Goal: Information Seeking & Learning: Learn about a topic

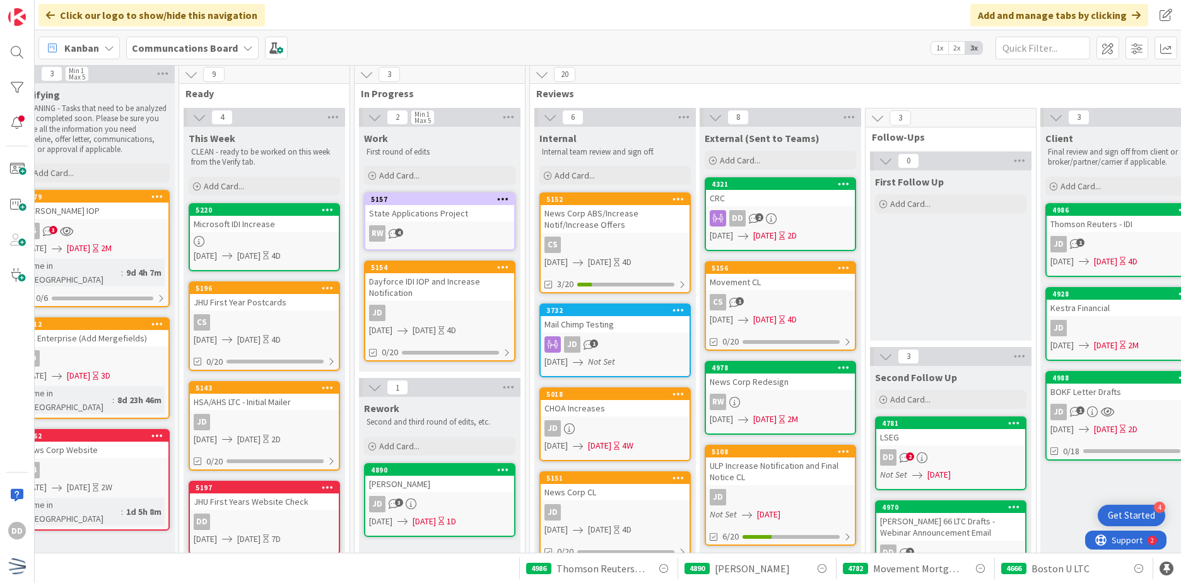
scroll to position [0, 191]
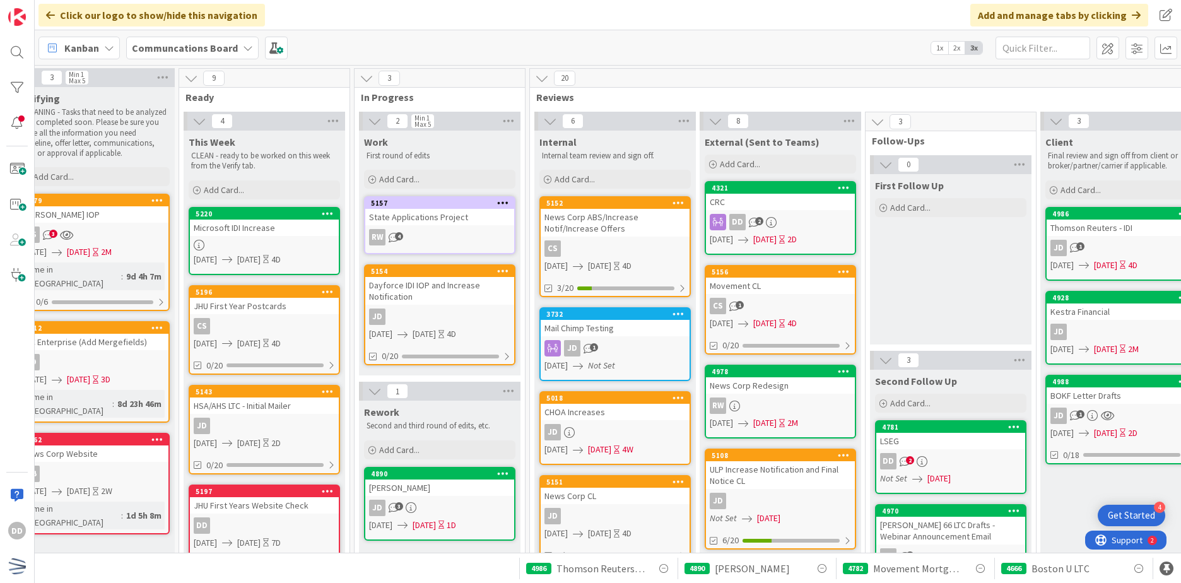
click at [794, 208] on div "CRC" at bounding box center [780, 202] width 149 height 16
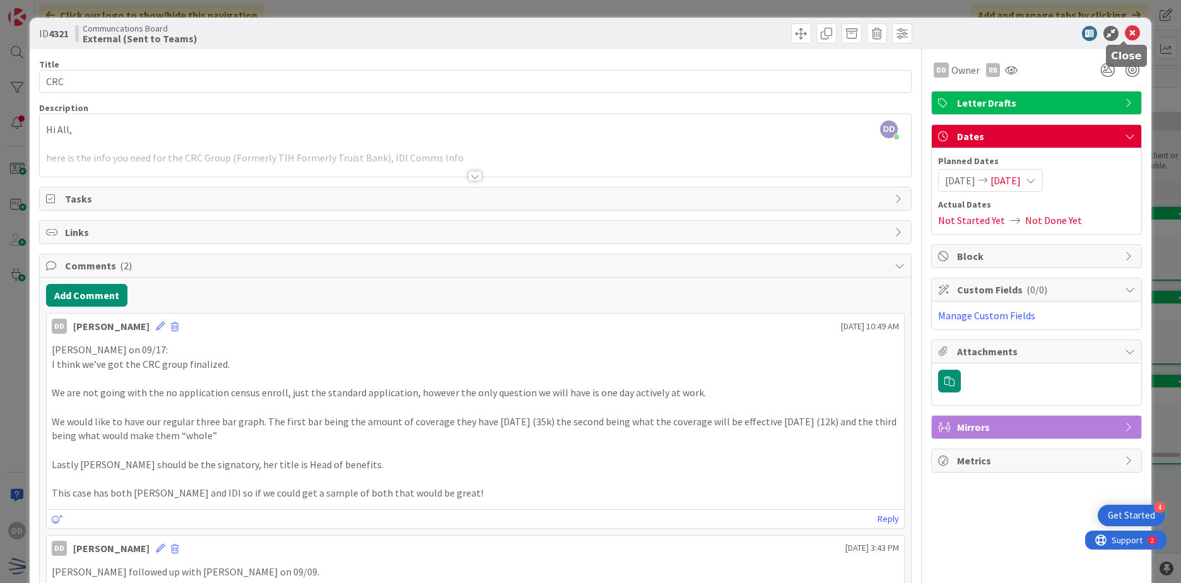
click at [1125, 33] on icon at bounding box center [1132, 33] width 15 height 15
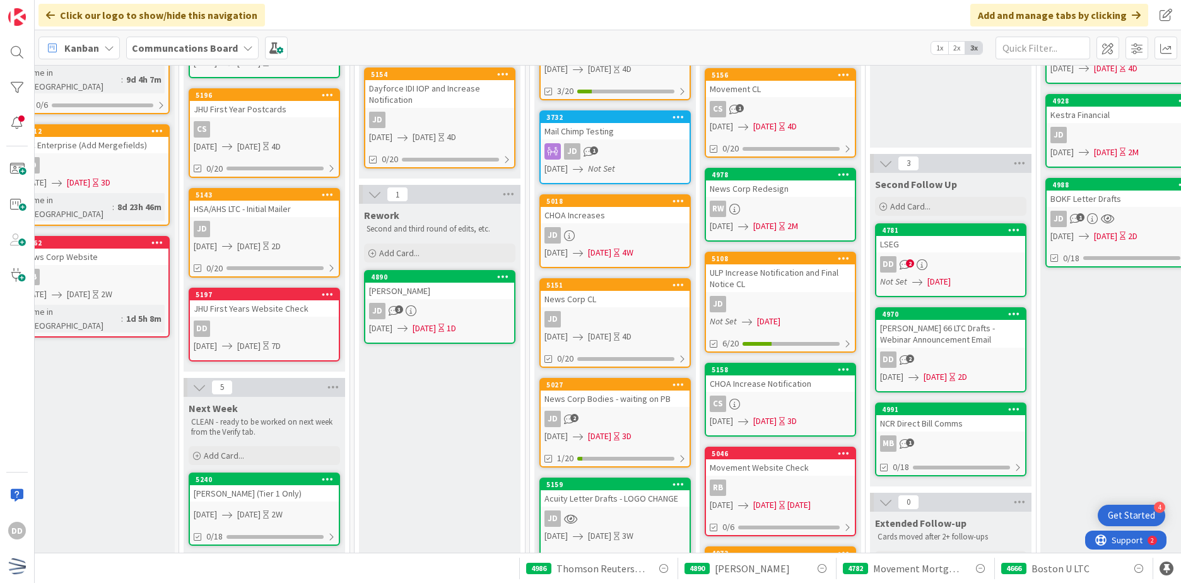
scroll to position [126, 191]
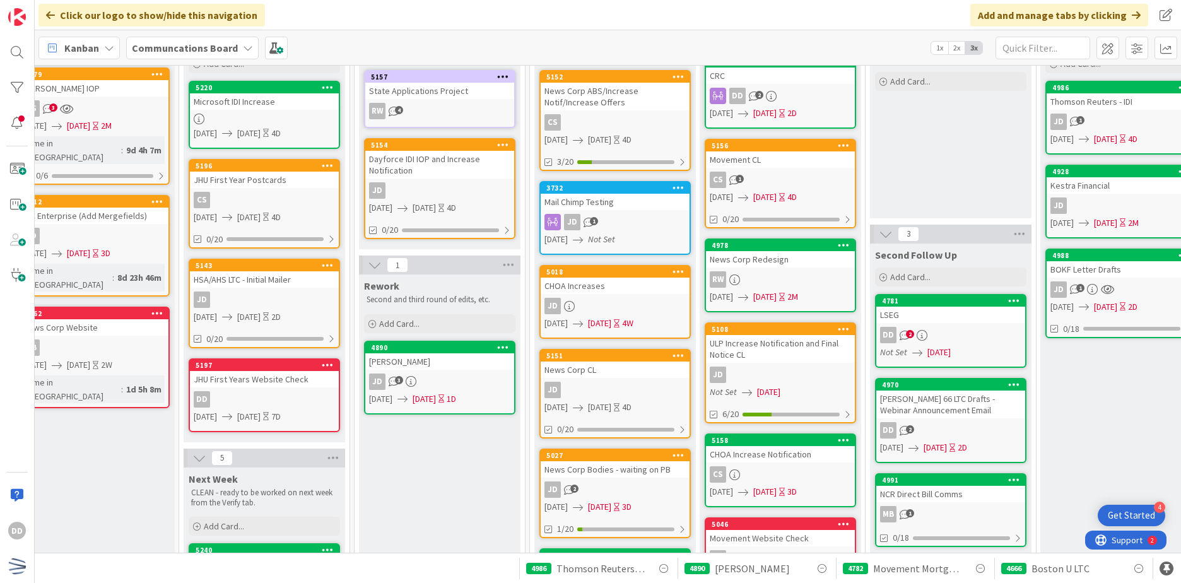
click at [642, 396] on div "JD" at bounding box center [615, 390] width 149 height 16
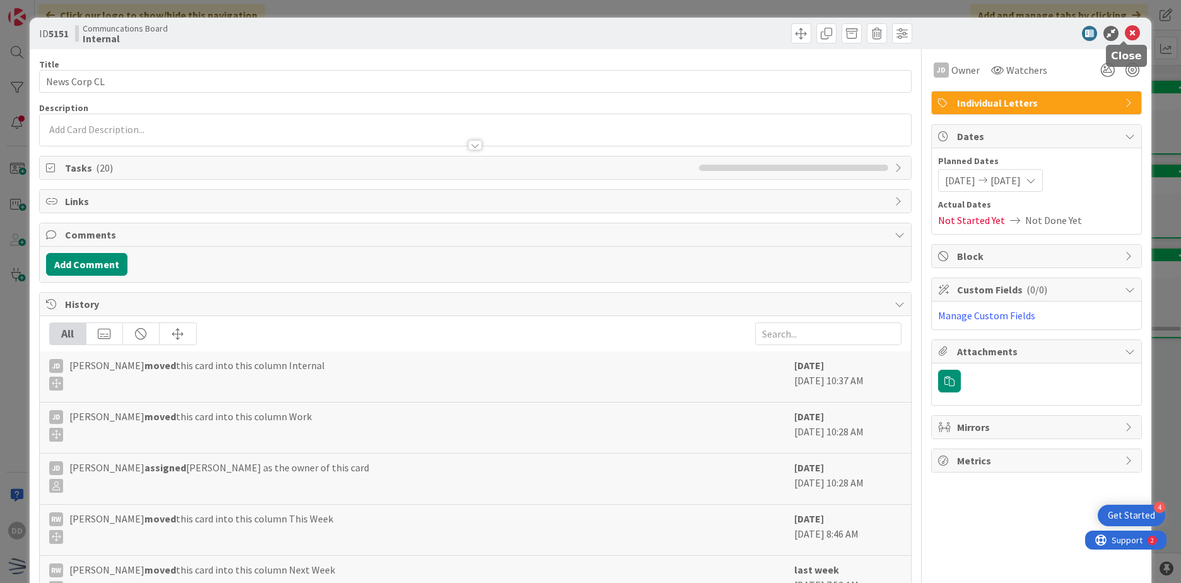
click at [1125, 36] on icon at bounding box center [1132, 33] width 15 height 15
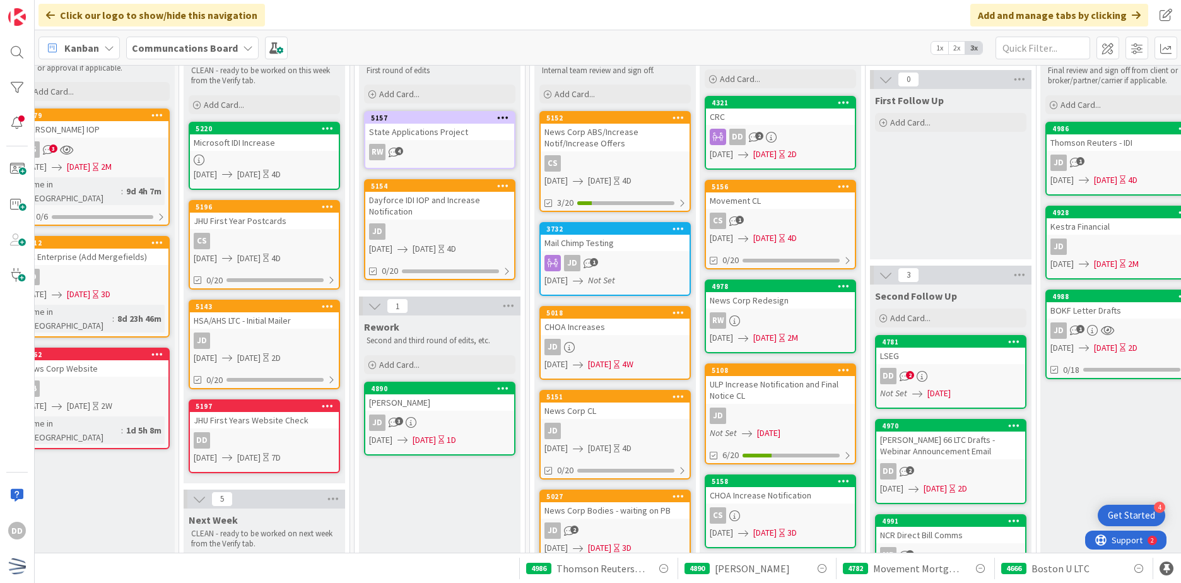
scroll to position [0, 191]
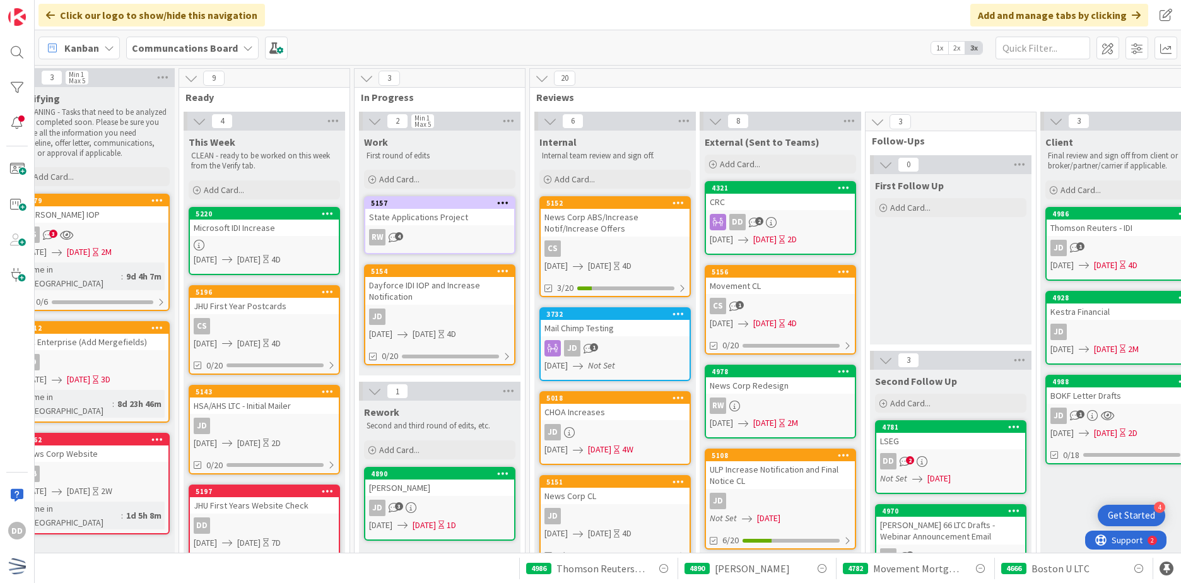
click at [797, 218] on div "DD 2" at bounding box center [780, 222] width 149 height 16
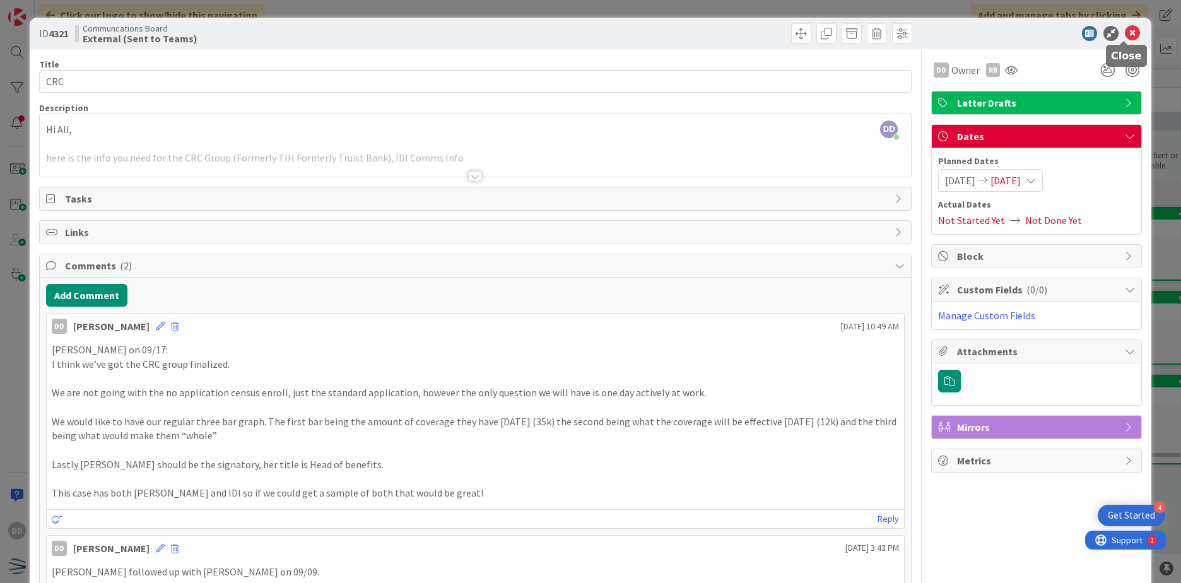
click at [1125, 35] on icon at bounding box center [1132, 33] width 15 height 15
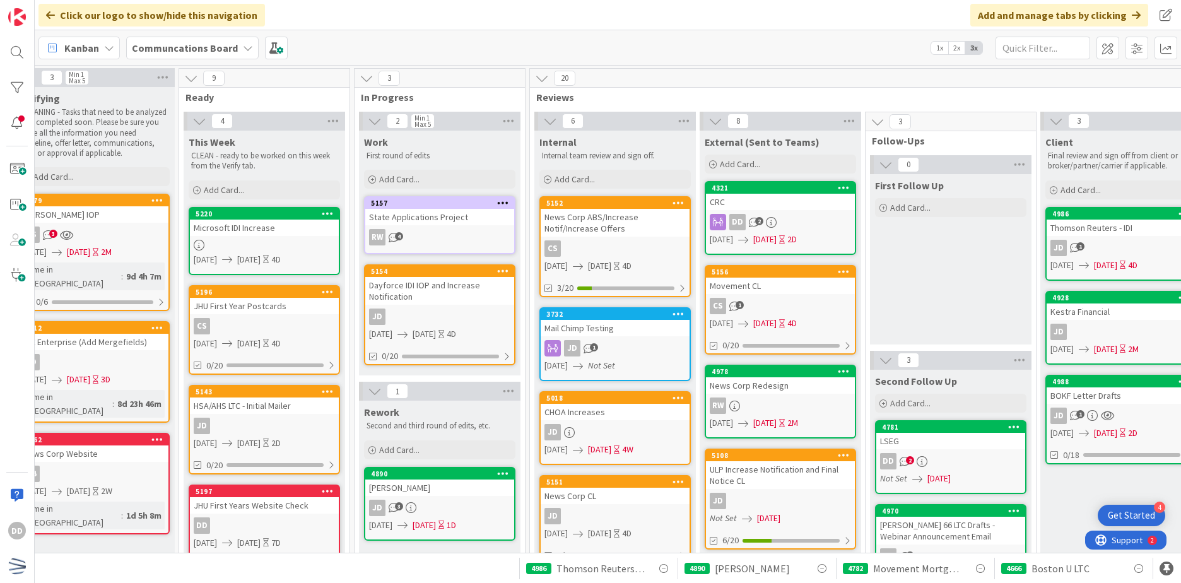
click at [807, 295] on div "5156 Movement CL CS 1 [DATE] [DATE] 4D 0/20" at bounding box center [780, 310] width 151 height 90
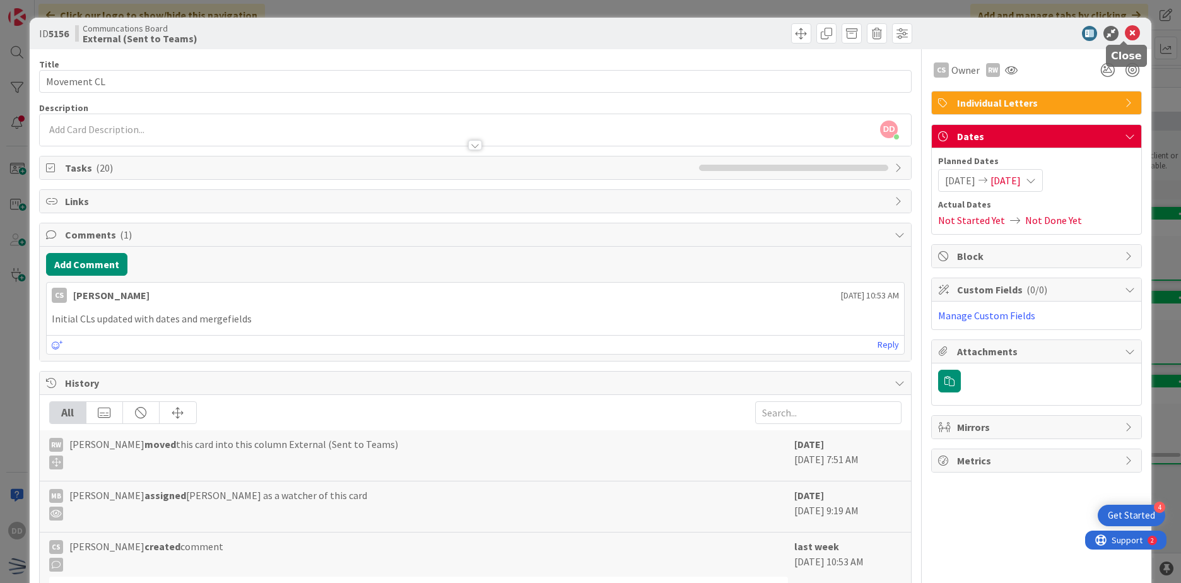
click at [1125, 35] on icon at bounding box center [1132, 33] width 15 height 15
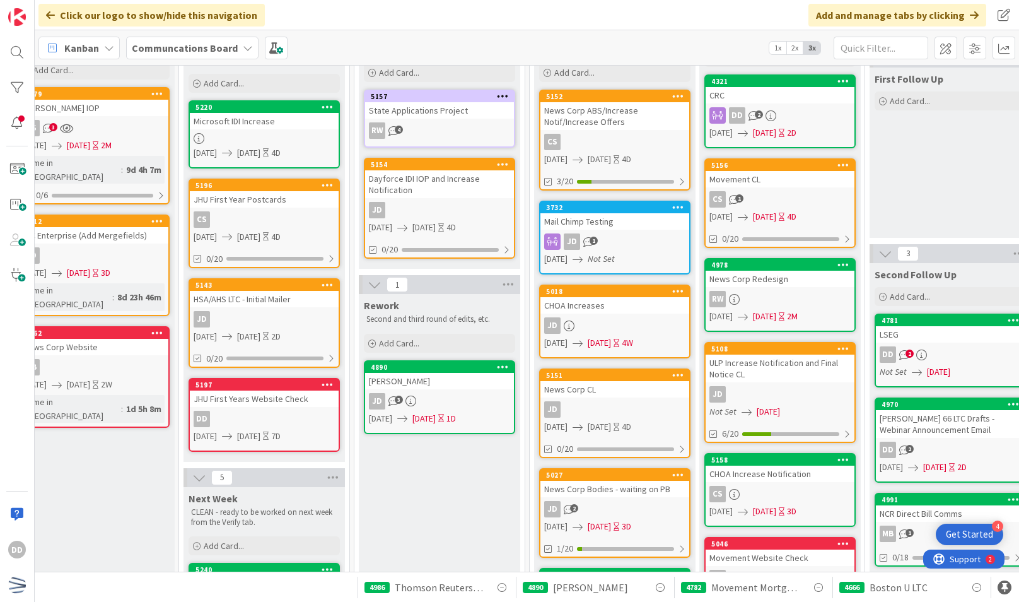
scroll to position [110, 191]
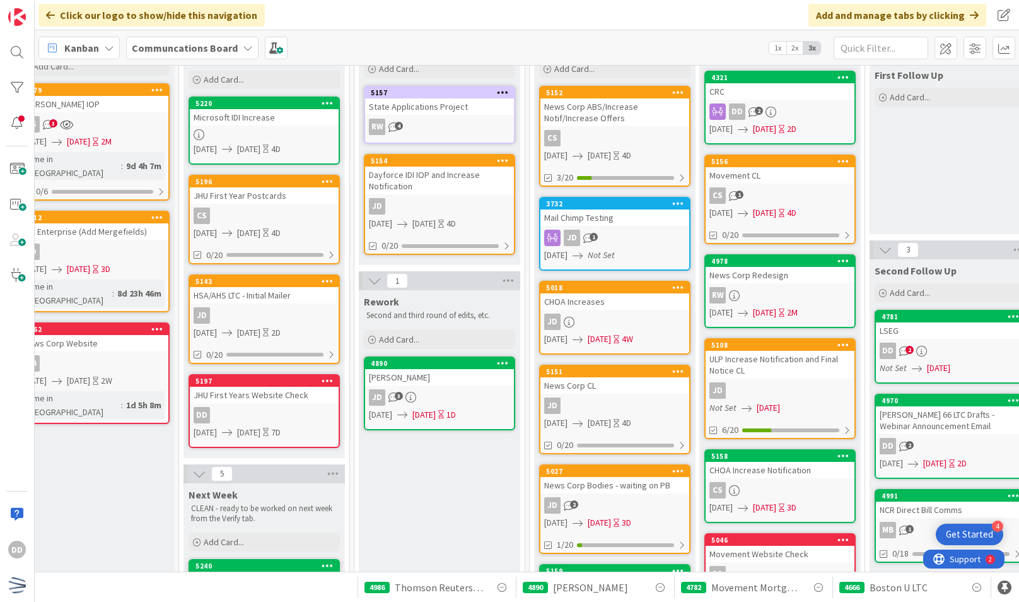
click at [632, 311] on div "5018 CHOA Increases JD [DATE] [DATE] 4W" at bounding box center [614, 318] width 151 height 74
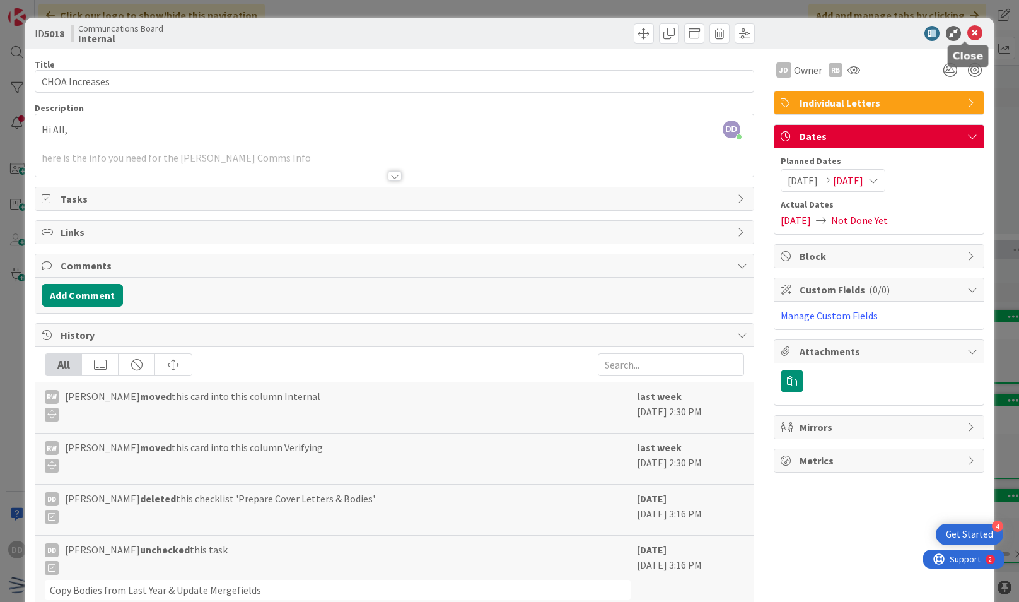
click at [970, 32] on icon at bounding box center [975, 33] width 15 height 15
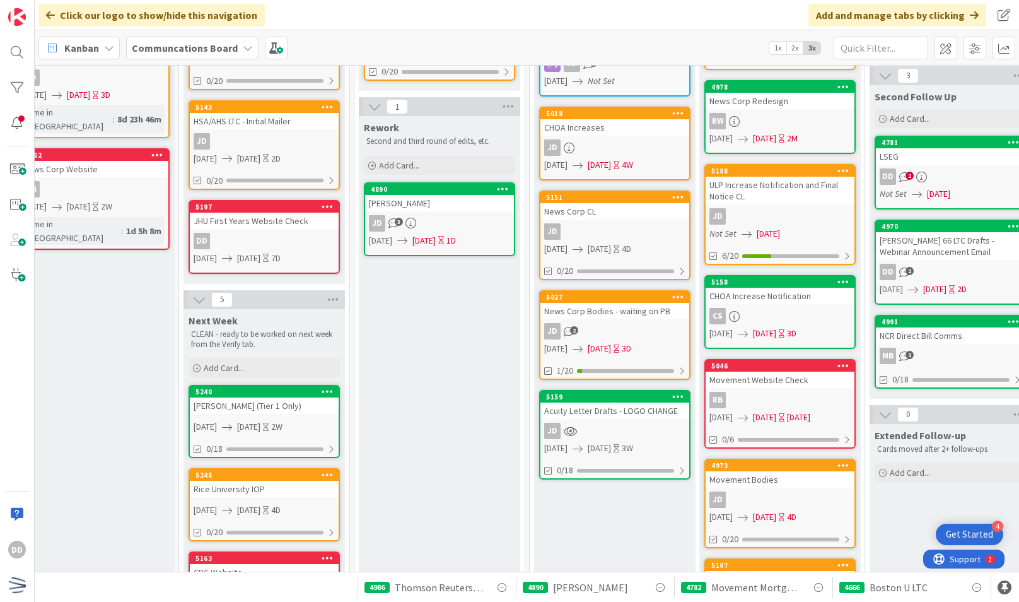
scroll to position [0, 191]
